Goal: Information Seeking & Learning: Learn about a topic

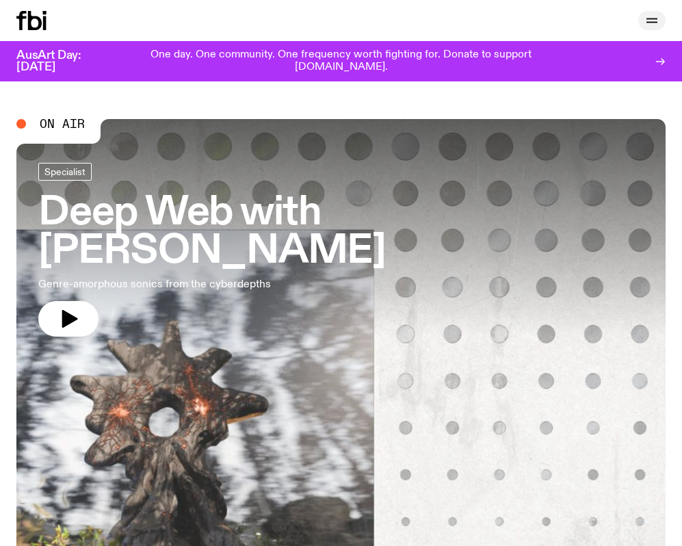
click at [648, 18] on icon "button" at bounding box center [652, 20] width 16 height 16
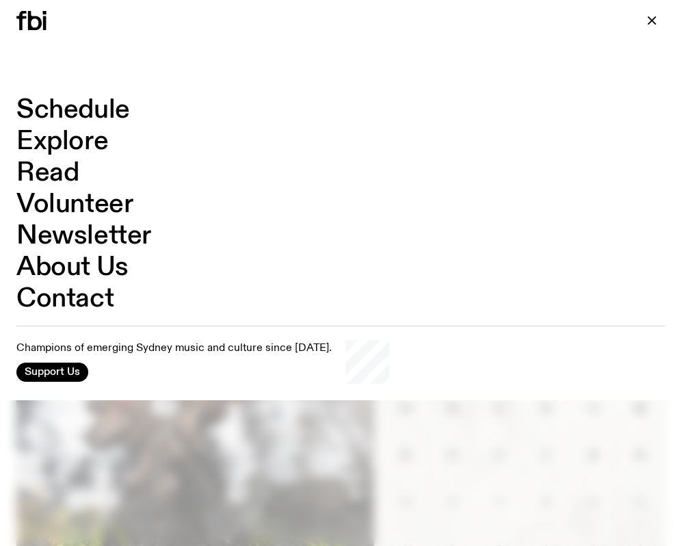
scroll to position [23, 0]
click at [77, 112] on link "Schedule" at bounding box center [73, 110] width 114 height 26
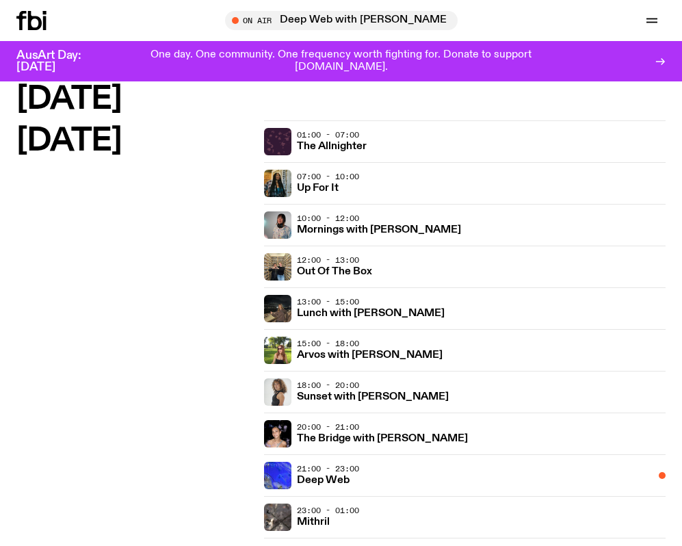
scroll to position [1434, 0]
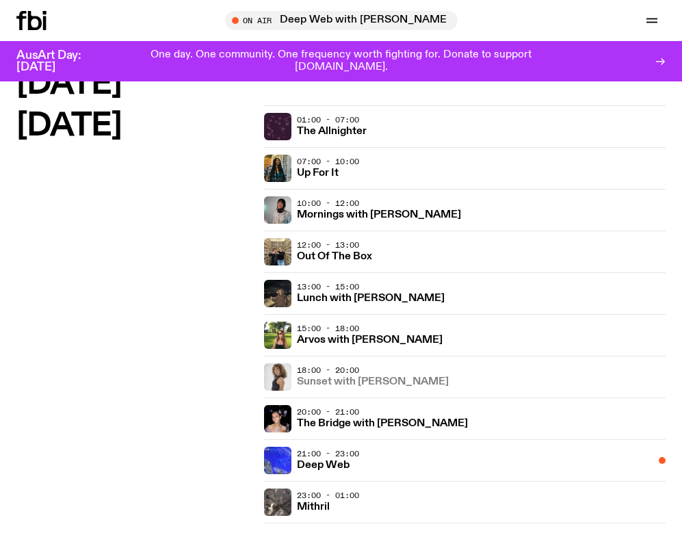
click at [330, 382] on h3 "Sunset with [PERSON_NAME]" at bounding box center [373, 382] width 152 height 10
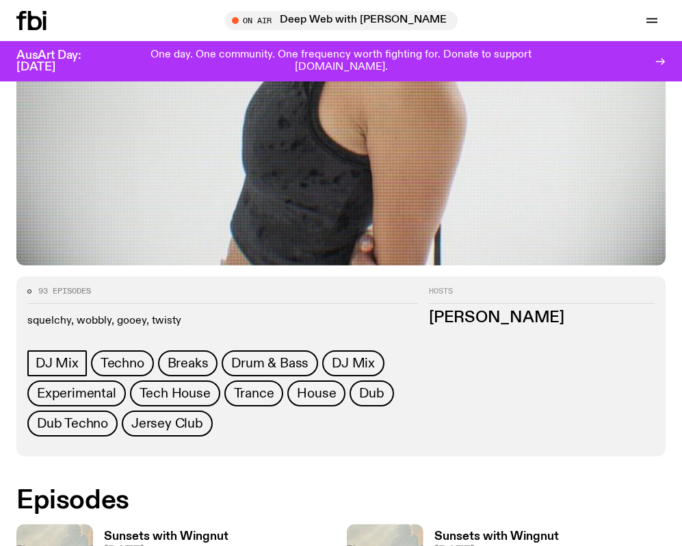
scroll to position [769, 0]
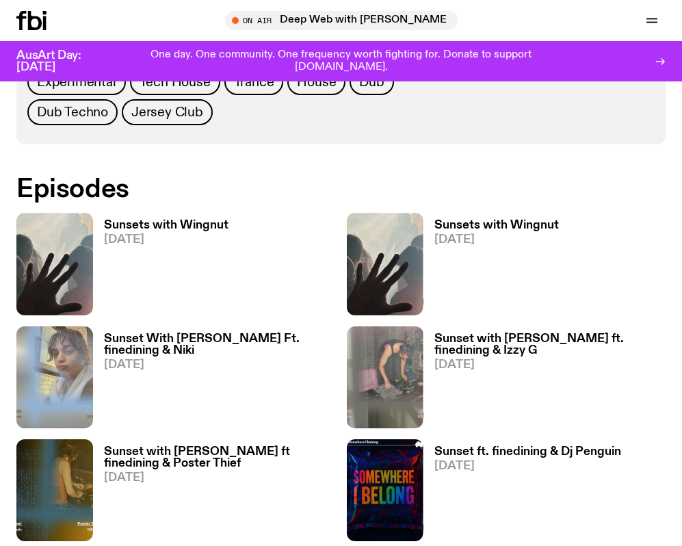
click at [200, 220] on h3 "Sunsets with Wingnut" at bounding box center [166, 226] width 124 height 12
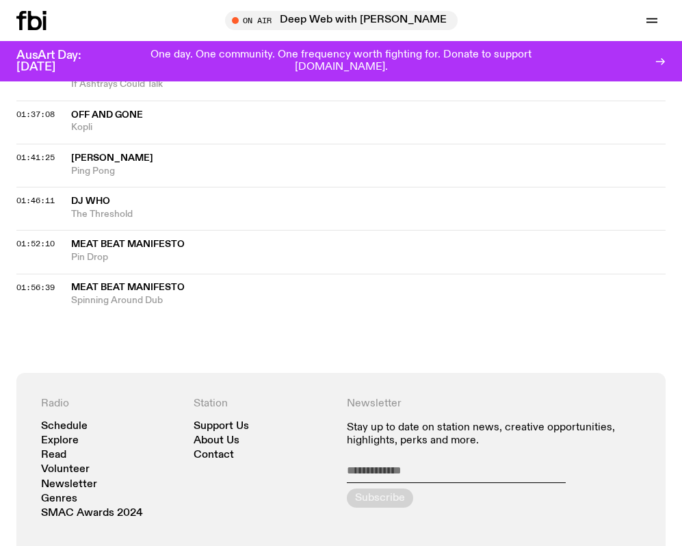
scroll to position [1379, 0]
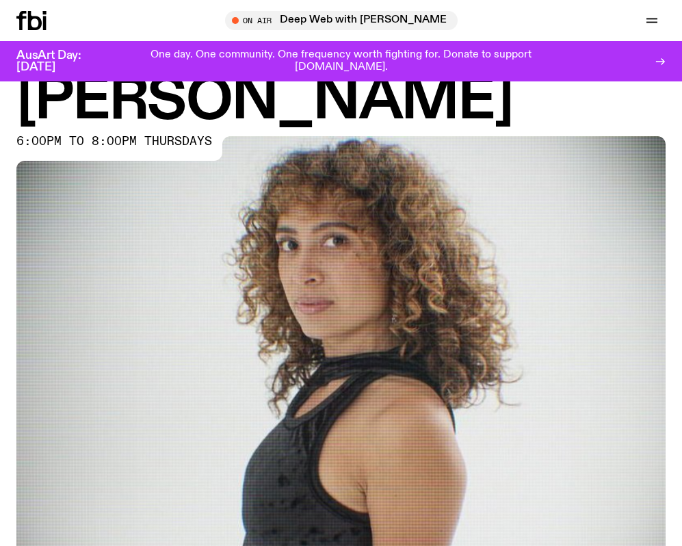
scroll to position [90, 0]
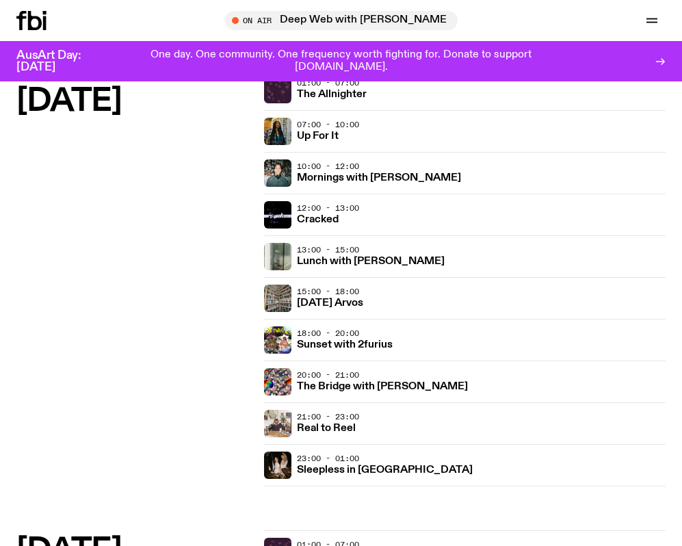
scroll to position [1135, 0]
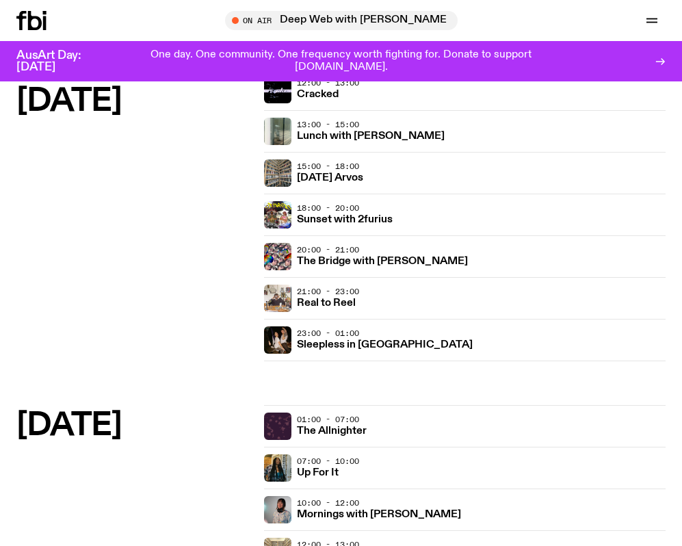
click at [656, 11] on div "On Air Deep Web with [PERSON_NAME] Tune in live" at bounding box center [650, 20] width 30 height 19
click at [655, 23] on icon "button" at bounding box center [651, 23] width 11 height 0
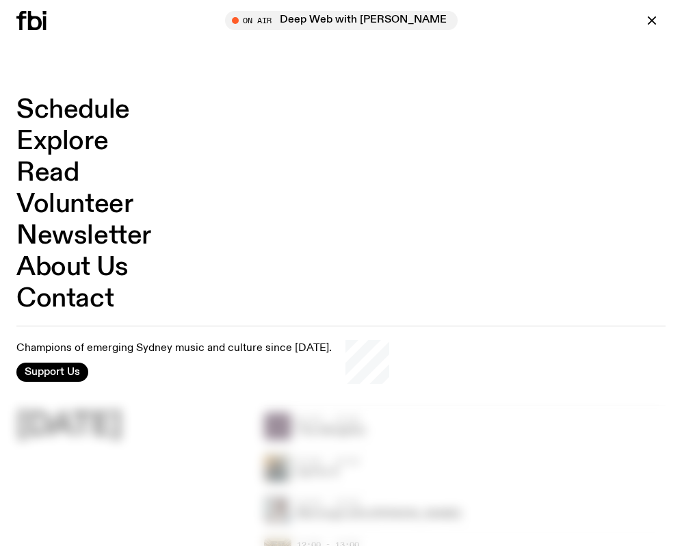
click at [79, 290] on link "Contact" at bounding box center [64, 299] width 97 height 26
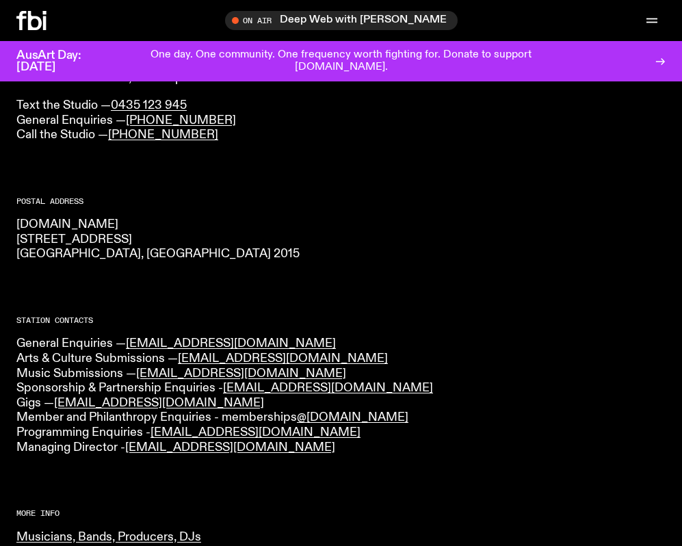
scroll to position [185, 0]
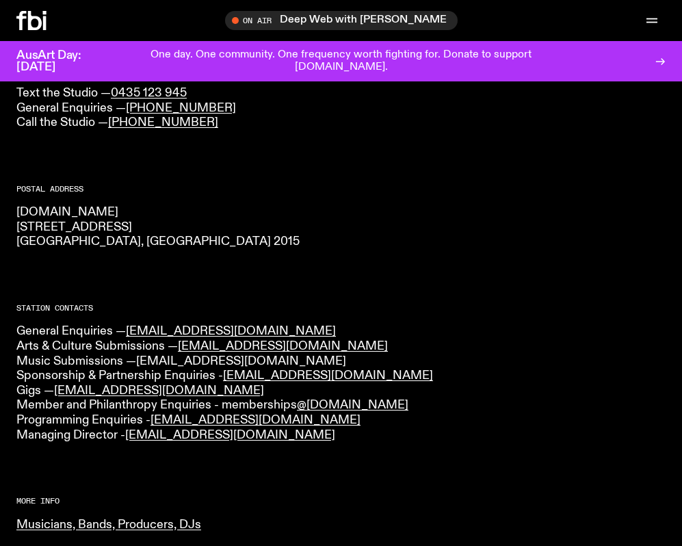
click at [179, 355] on link "[EMAIL_ADDRESS][DOMAIN_NAME]" at bounding box center [241, 361] width 210 height 12
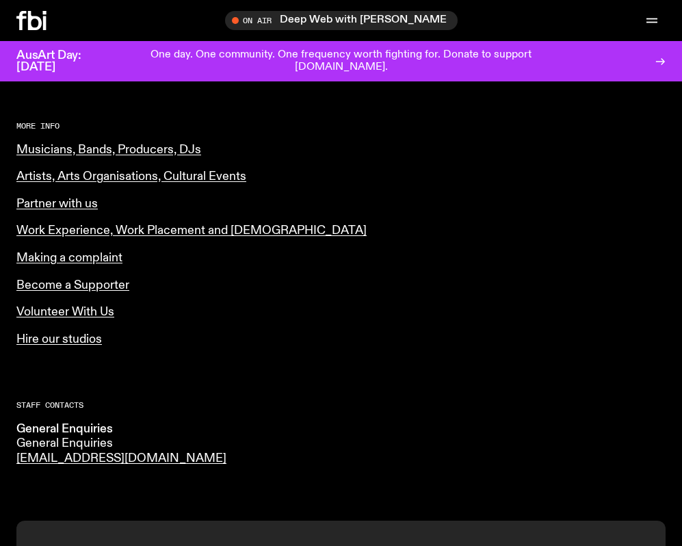
scroll to position [728, 0]
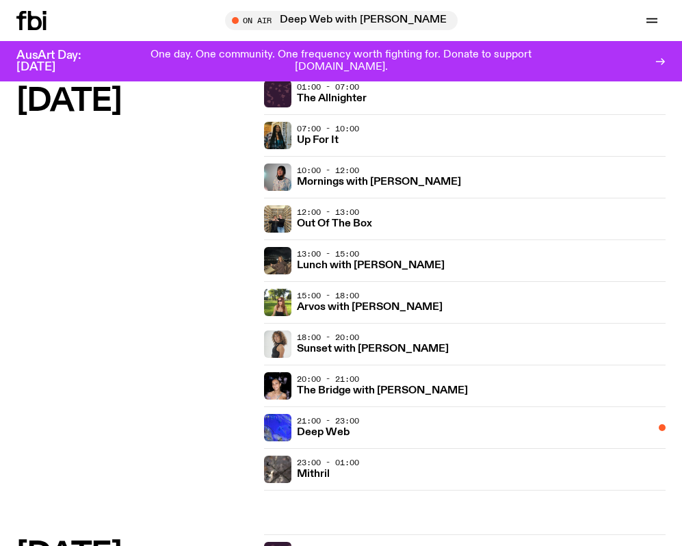
scroll to position [1472, 0]
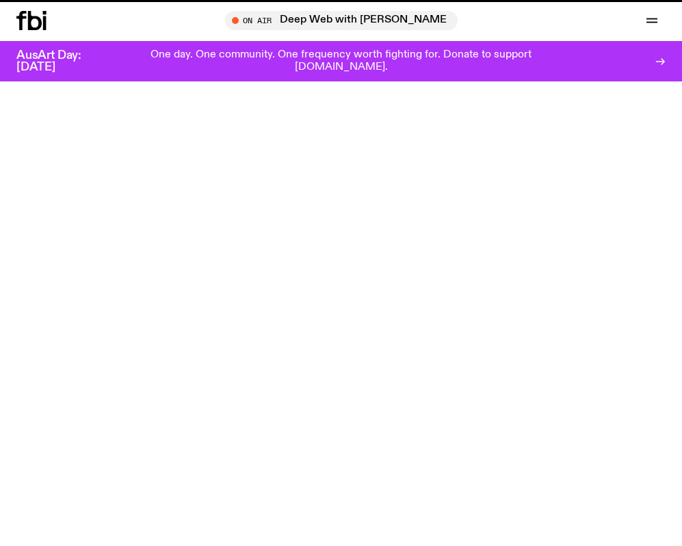
scroll to position [728, 0]
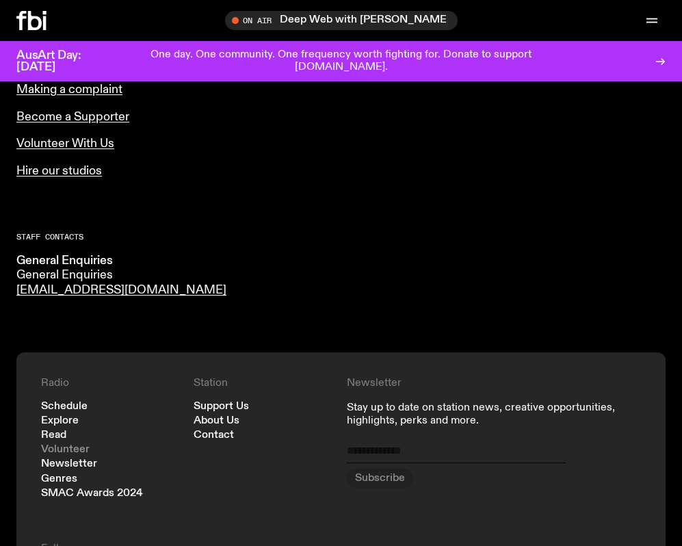
click at [77, 445] on link "Volunteer" at bounding box center [65, 450] width 49 height 10
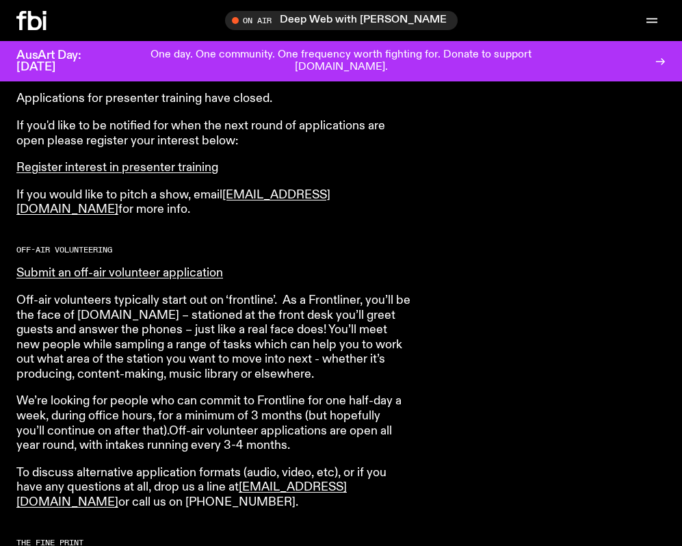
scroll to position [821, 0]
